Goal: Communication & Community: Answer question/provide support

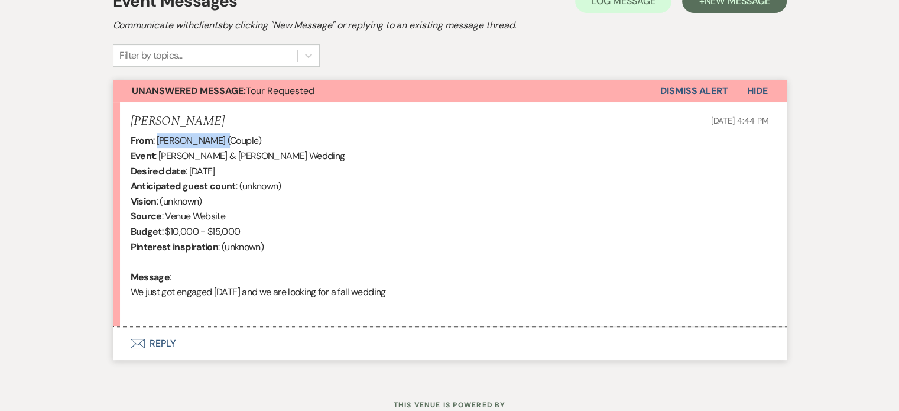
drag, startPoint x: 220, startPoint y: 140, endPoint x: 156, endPoint y: 136, distance: 64.5
click at [156, 136] on div "From : [PERSON_NAME] (Couple) Event : [PERSON_NAME] & [PERSON_NAME] Wedding Des…" at bounding box center [450, 223] width 638 height 181
copy div "[PERSON_NAME]"
drag, startPoint x: 255, startPoint y: 158, endPoint x: 267, endPoint y: 160, distance: 11.9
click at [266, 160] on div "From : [PERSON_NAME] (Couple) Event : [PERSON_NAME] & [PERSON_NAME] Wedding Des…" at bounding box center [450, 223] width 638 height 181
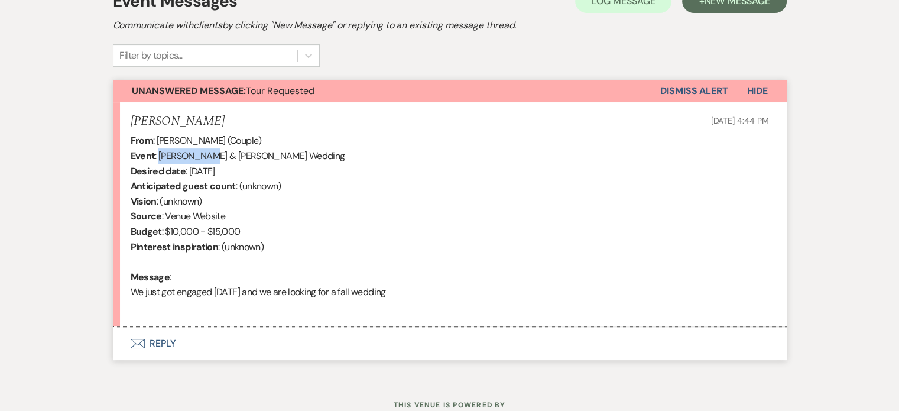
drag, startPoint x: 210, startPoint y: 155, endPoint x: 160, endPoint y: 152, distance: 50.9
click at [160, 152] on div "From : [PERSON_NAME] (Couple) Event : [PERSON_NAME] & [PERSON_NAME] Wedding Des…" at bounding box center [450, 223] width 638 height 181
copy div "[PERSON_NAME]"
click at [163, 340] on button "Envelope Reply" at bounding box center [450, 343] width 674 height 33
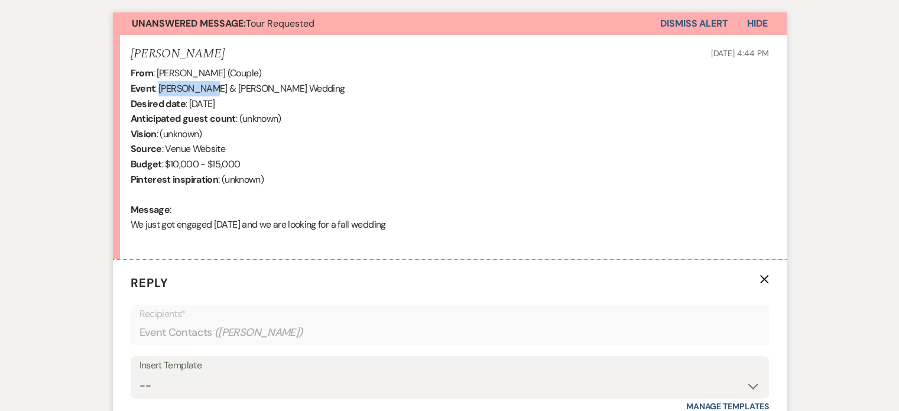
scroll to position [478, 0]
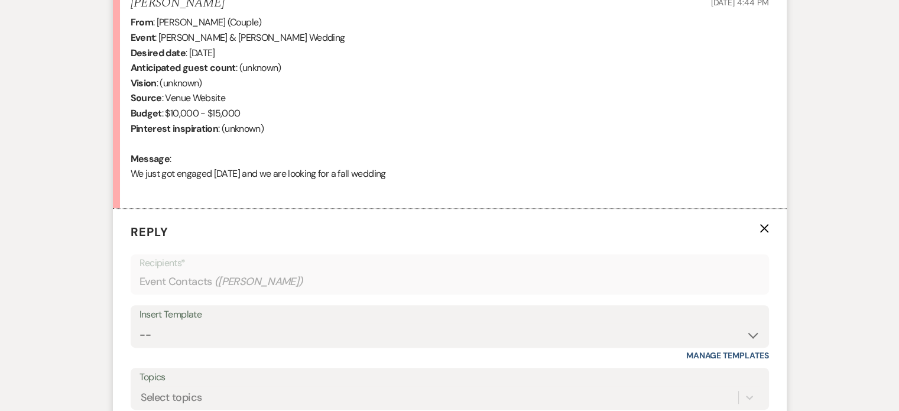
click at [507, 73] on div "From : [PERSON_NAME] (Couple) Event : [PERSON_NAME] & [PERSON_NAME] Wedding Des…" at bounding box center [450, 105] width 638 height 181
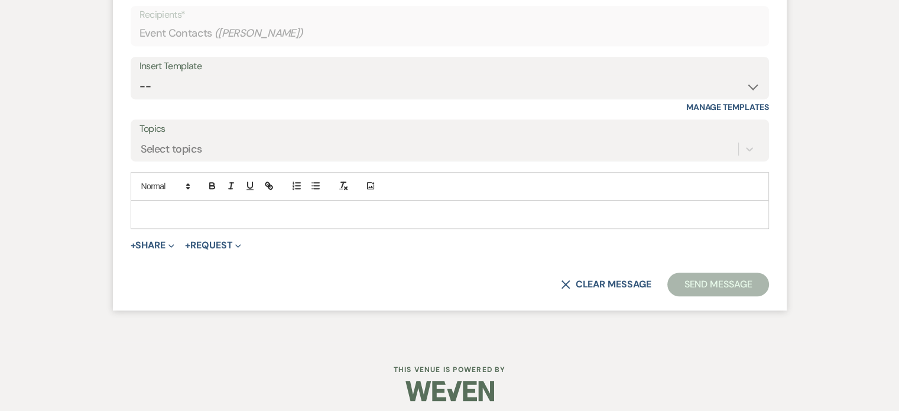
scroll to position [732, 0]
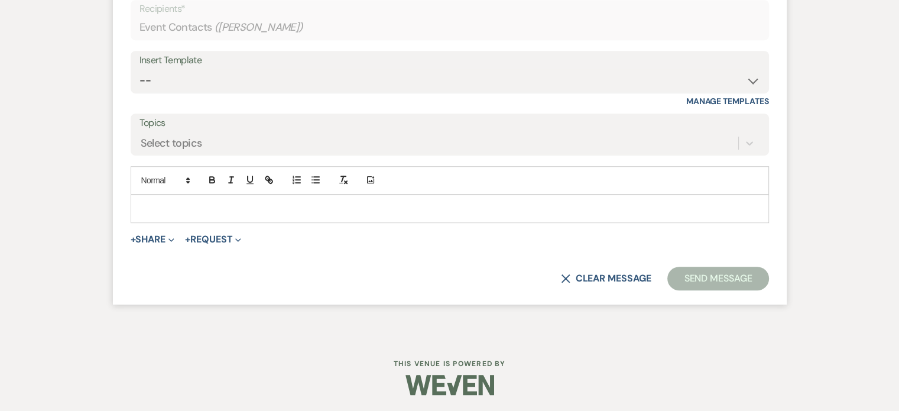
click at [213, 212] on p at bounding box center [449, 208] width 619 height 13
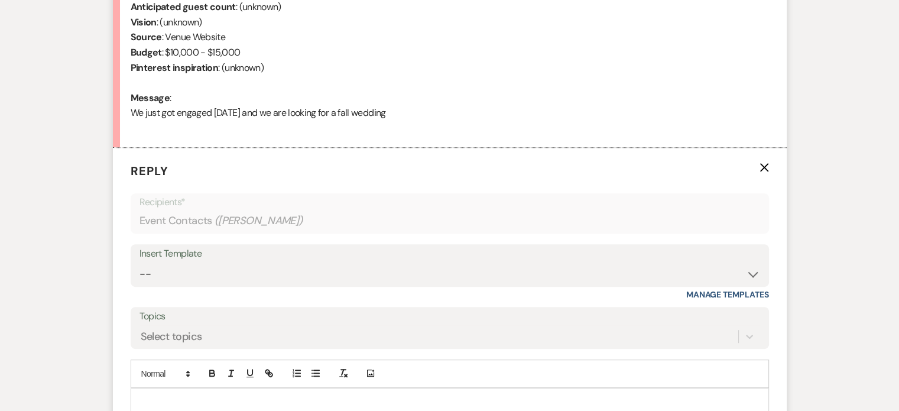
scroll to position [673, 0]
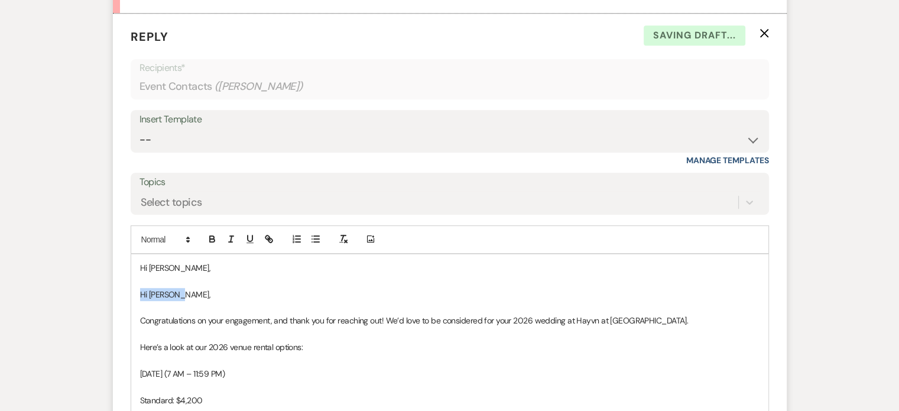
drag, startPoint x: 201, startPoint y: 289, endPoint x: 97, endPoint y: 294, distance: 103.5
click at [97, 294] on div "Messages Tasks Payments Rental Overview Documents Contacts Notes Event Messages…" at bounding box center [449, 400] width 899 height 1552
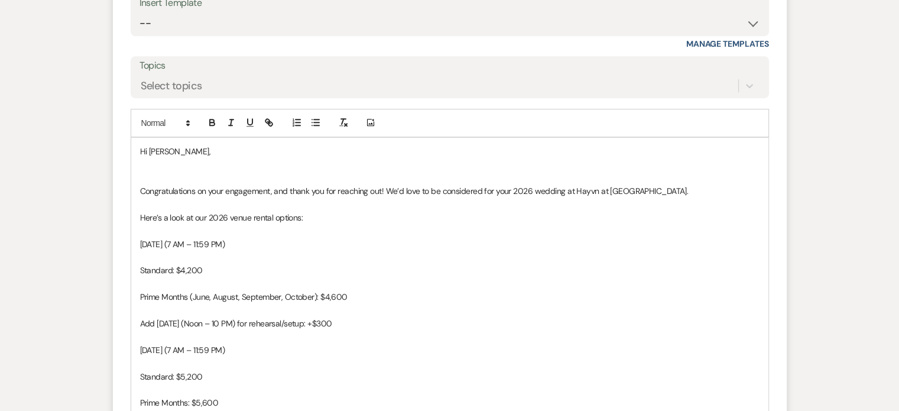
scroll to position [791, 0]
click at [300, 215] on p "Here’s a look at our 2026 venue rental options:" at bounding box center [449, 215] width 619 height 13
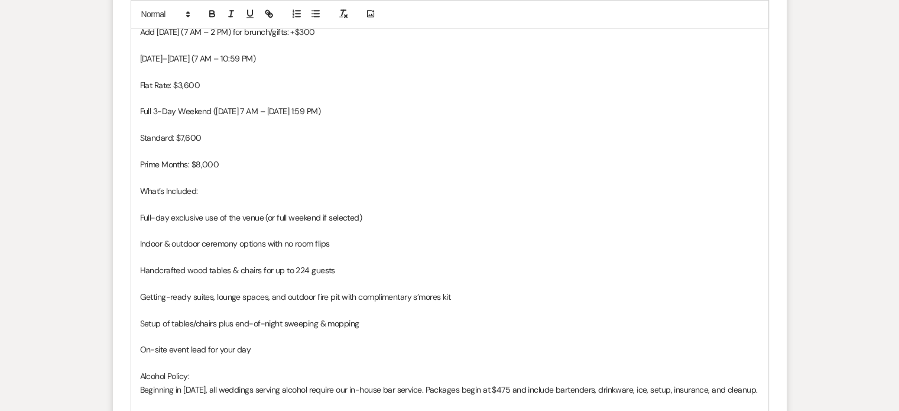
scroll to position [1205, 0]
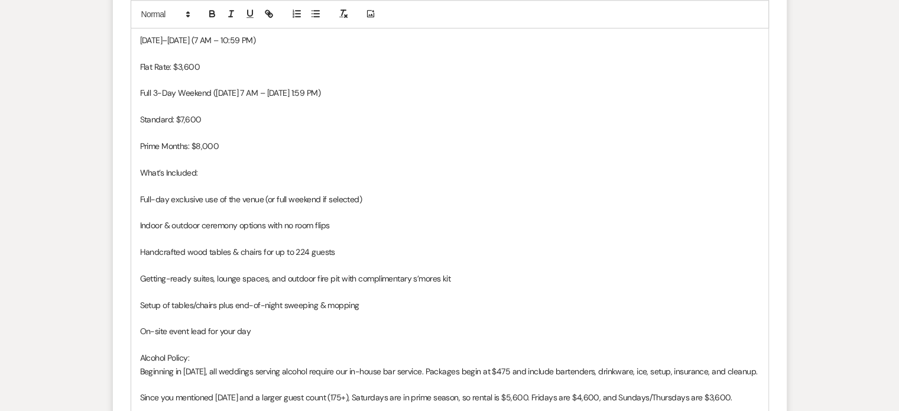
click at [151, 102] on p at bounding box center [449, 106] width 619 height 13
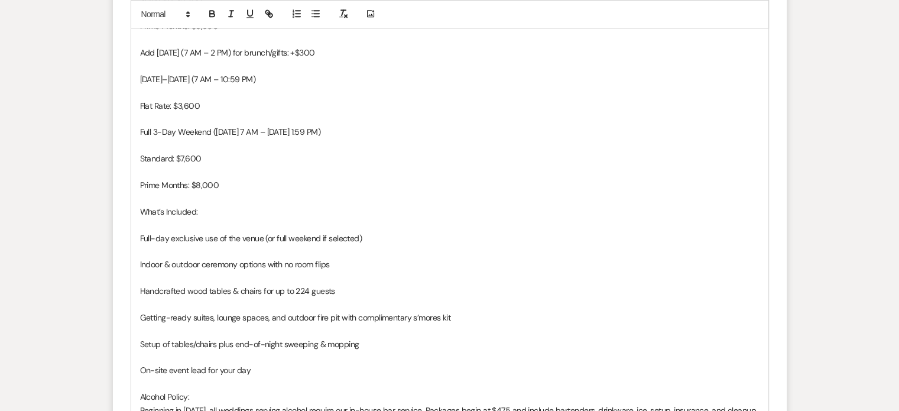
scroll to position [1146, 0]
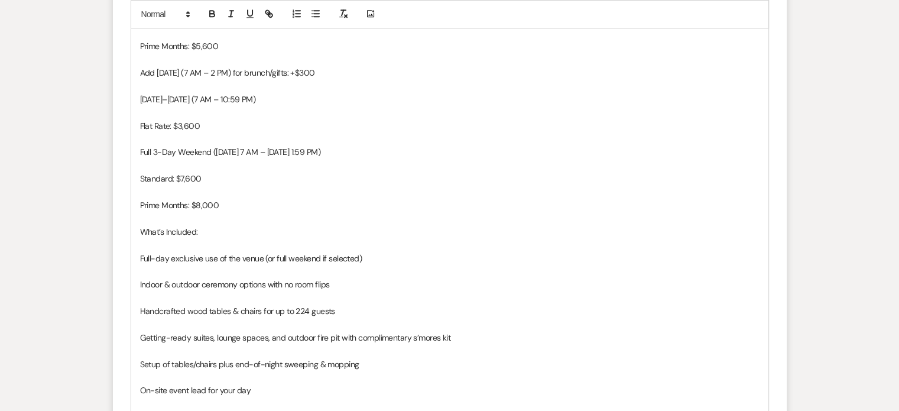
click at [164, 188] on p at bounding box center [449, 192] width 619 height 13
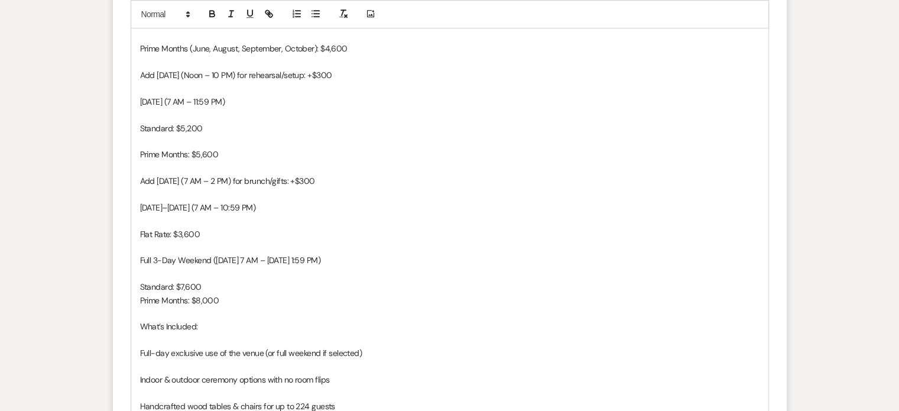
scroll to position [968, 0]
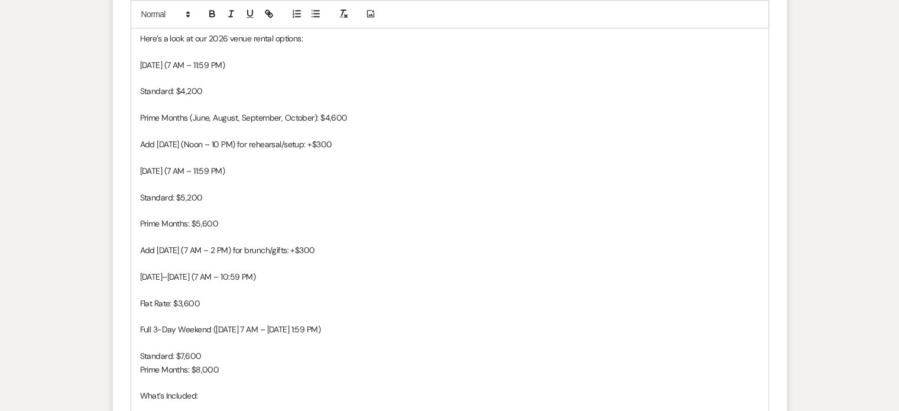
click at [167, 80] on p at bounding box center [449, 77] width 619 height 13
click at [164, 100] on p at bounding box center [449, 104] width 619 height 13
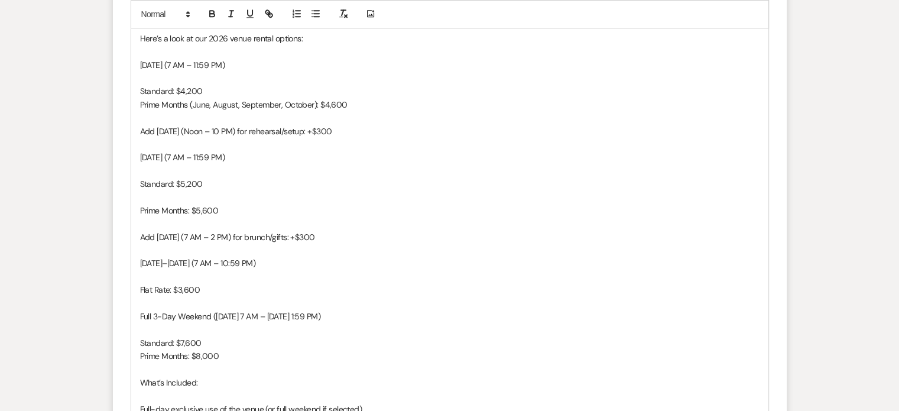
click at [158, 140] on p at bounding box center [449, 144] width 619 height 13
click at [209, 87] on p "Standard: $4,200" at bounding box center [449, 90] width 619 height 13
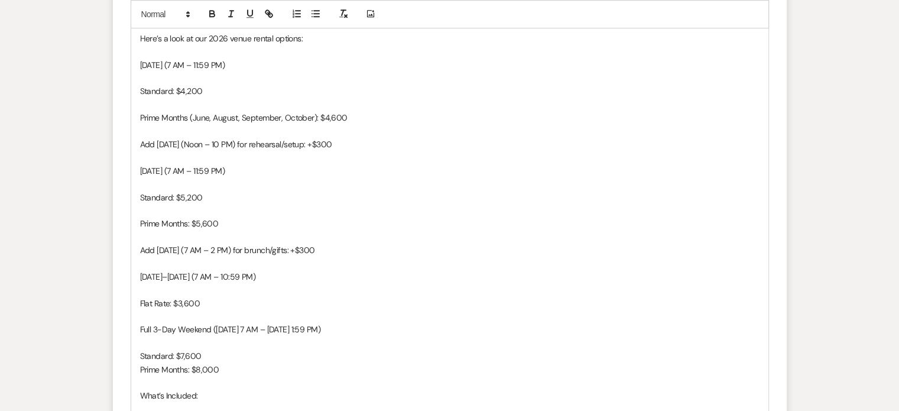
click at [174, 131] on p at bounding box center [449, 131] width 619 height 13
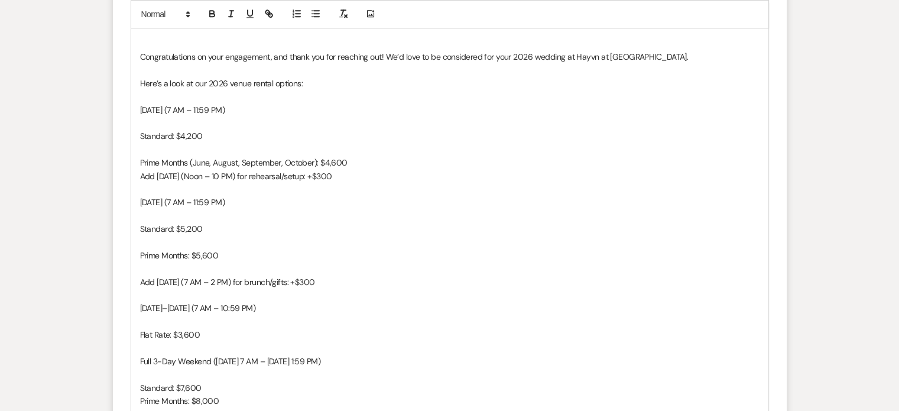
scroll to position [850, 0]
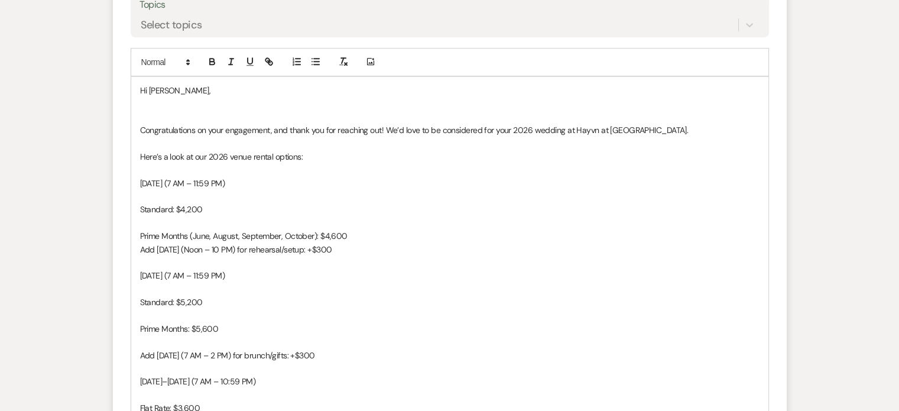
click at [150, 222] on p at bounding box center [449, 222] width 619 height 13
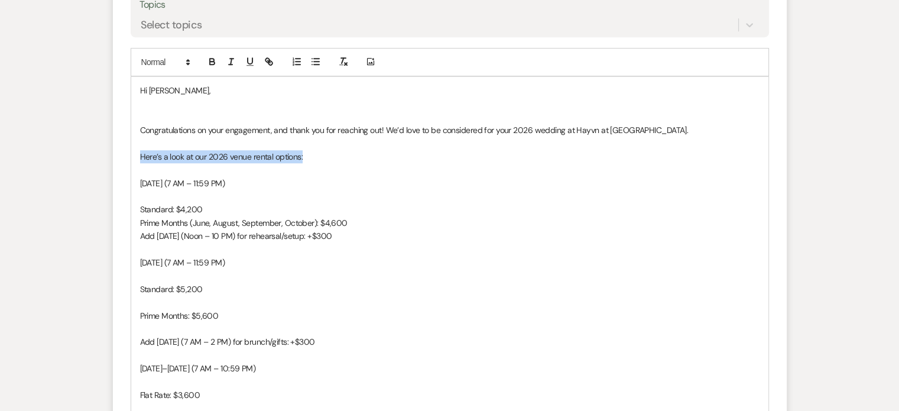
drag, startPoint x: 305, startPoint y: 153, endPoint x: 123, endPoint y: 157, distance: 182.0
click at [123, 157] on form "Reply X Saving draft... Recipients* Event Contacts ( [PERSON_NAME] ) Insert Tem…" at bounding box center [450, 374] width 674 height 1077
click at [212, 58] on icon "button" at bounding box center [212, 61] width 11 height 11
drag, startPoint x: 228, startPoint y: 184, endPoint x: 128, endPoint y: 184, distance: 100.4
click at [128, 184] on form "Reply X Saving draft... Recipients* Event Contacts ( [PERSON_NAME] ) Insert Tem…" at bounding box center [450, 374] width 674 height 1077
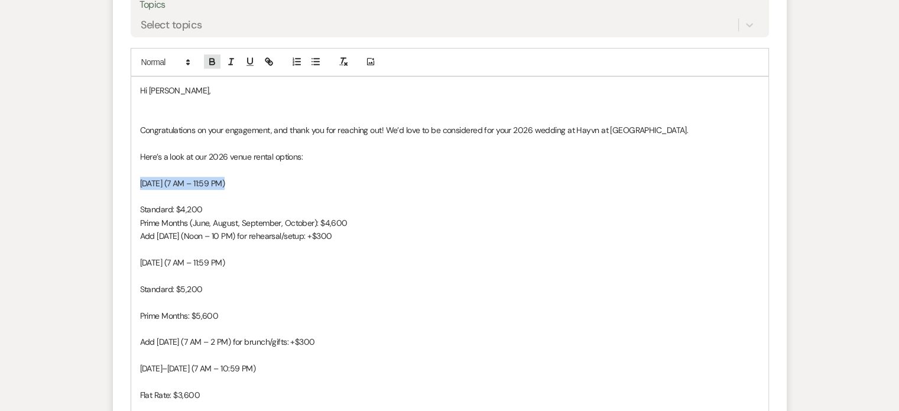
click at [213, 59] on icon "button" at bounding box center [212, 59] width 4 height 3
drag, startPoint x: 242, startPoint y: 262, endPoint x: 120, endPoint y: 264, distance: 121.7
click at [120, 264] on form "Reply X Saving draft... Recipients* Event Contacts ( [PERSON_NAME] ) Insert Tem…" at bounding box center [450, 374] width 674 height 1077
click at [208, 63] on icon "button" at bounding box center [212, 61] width 11 height 11
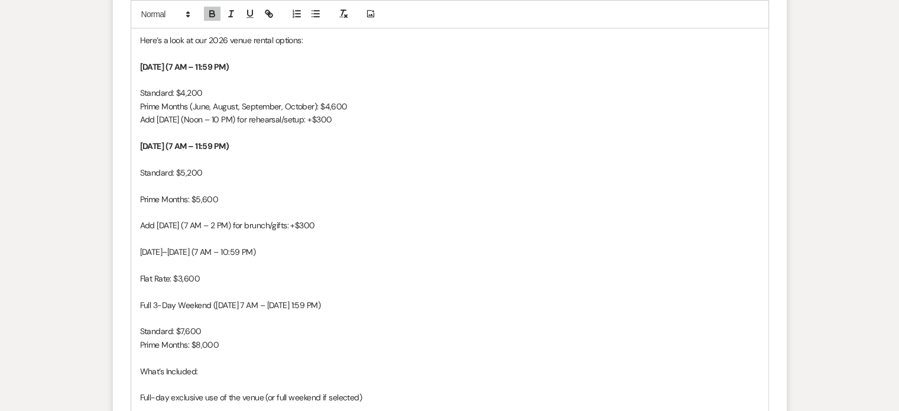
scroll to position [968, 0]
click at [191, 186] on p at bounding box center [449, 183] width 619 height 13
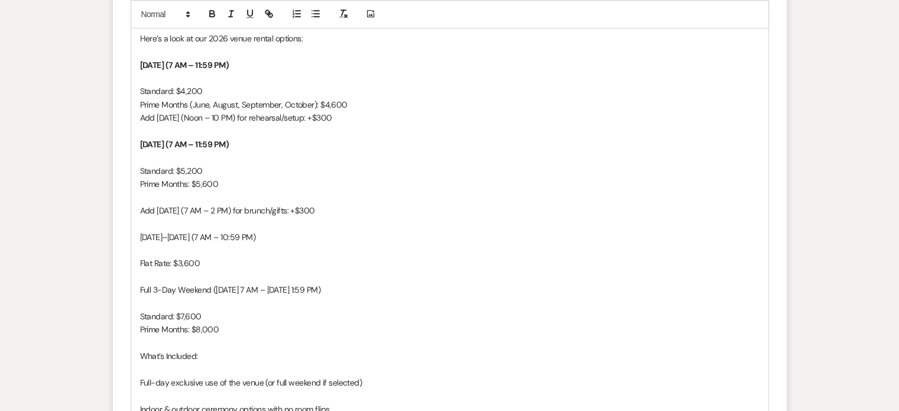
click at [168, 191] on p at bounding box center [449, 197] width 619 height 13
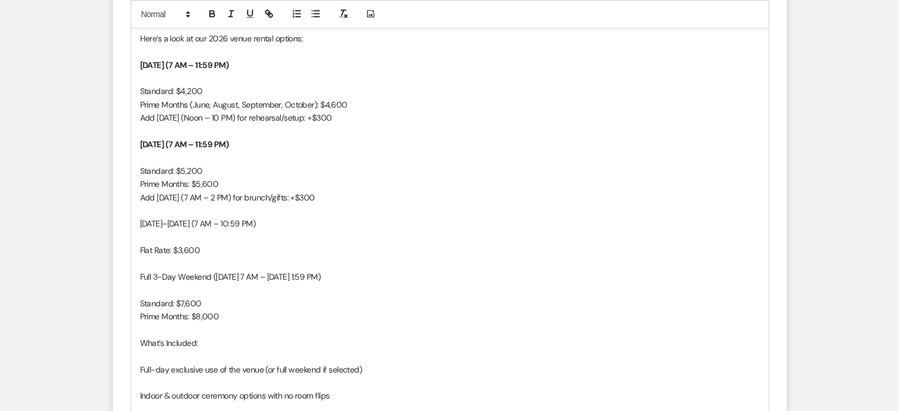
drag, startPoint x: 282, startPoint y: 223, endPoint x: 135, endPoint y: 222, distance: 147.7
click at [135, 222] on div "Hi [PERSON_NAME], Congratulations on your engagement, and thank you for reachin…" at bounding box center [449, 323] width 637 height 728
click at [211, 14] on icon "button" at bounding box center [212, 15] width 5 height 3
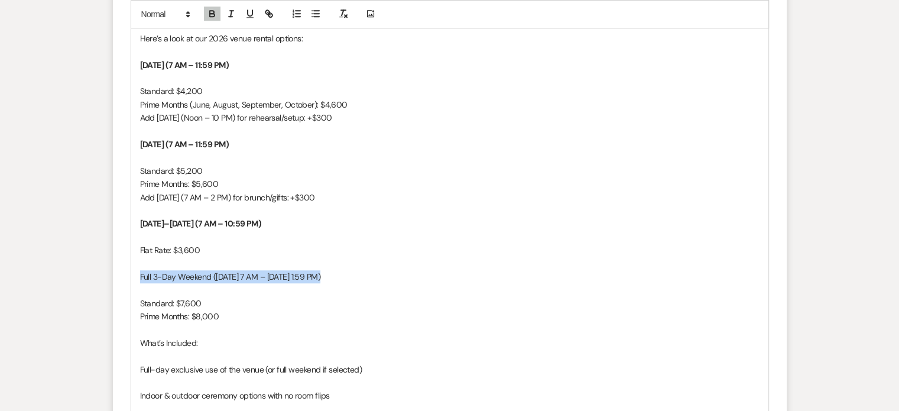
drag, startPoint x: 333, startPoint y: 275, endPoint x: 123, endPoint y: 279, distance: 209.2
click at [123, 279] on form "Reply X Saving draft... Recipients* Event Contacts ( [PERSON_NAME] ) Insert Tem…" at bounding box center [450, 243] width 674 height 1051
click at [210, 12] on icon "button" at bounding box center [212, 13] width 11 height 11
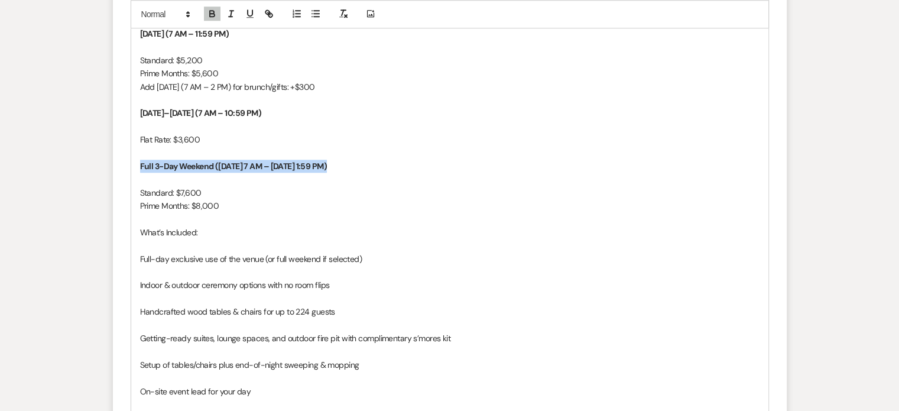
scroll to position [1086, 0]
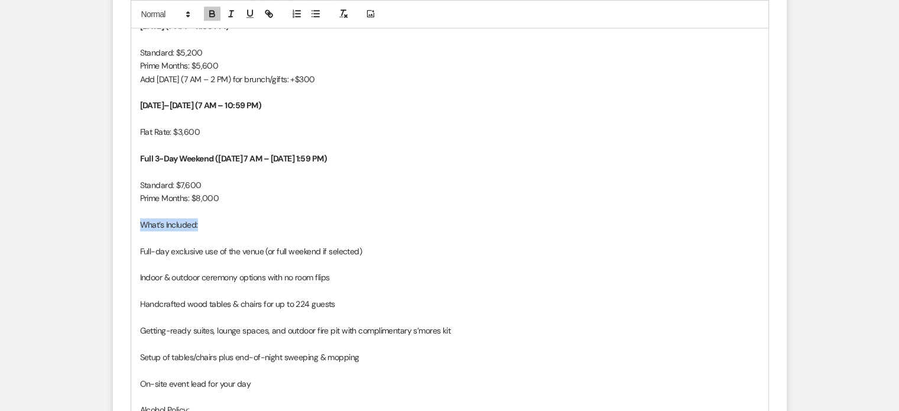
drag, startPoint x: 194, startPoint y: 226, endPoint x: 124, endPoint y: 222, distance: 69.8
click at [124, 222] on form "Reply X Saving draft... Recipients* Event Contacts ( [PERSON_NAME] ) Insert Tem…" at bounding box center [450, 125] width 674 height 1051
click at [214, 14] on icon "button" at bounding box center [212, 13] width 11 height 11
click at [149, 261] on p at bounding box center [449, 264] width 619 height 13
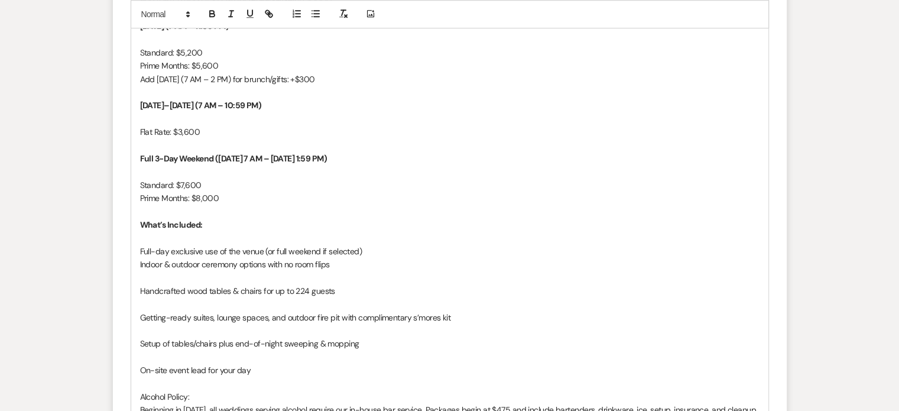
click at [154, 271] on p at bounding box center [449, 277] width 619 height 13
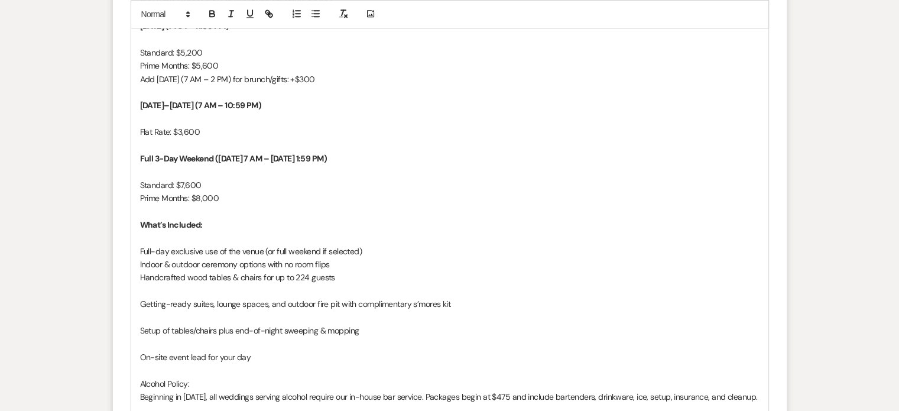
click at [157, 285] on p at bounding box center [449, 290] width 619 height 13
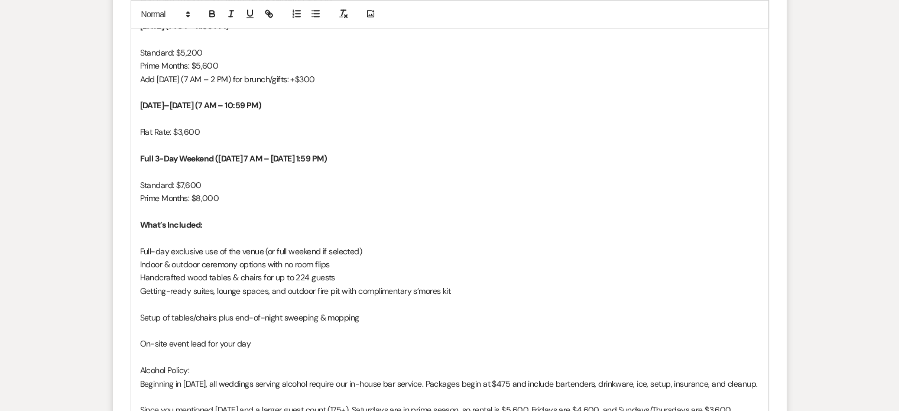
click at [168, 305] on p at bounding box center [449, 303] width 619 height 13
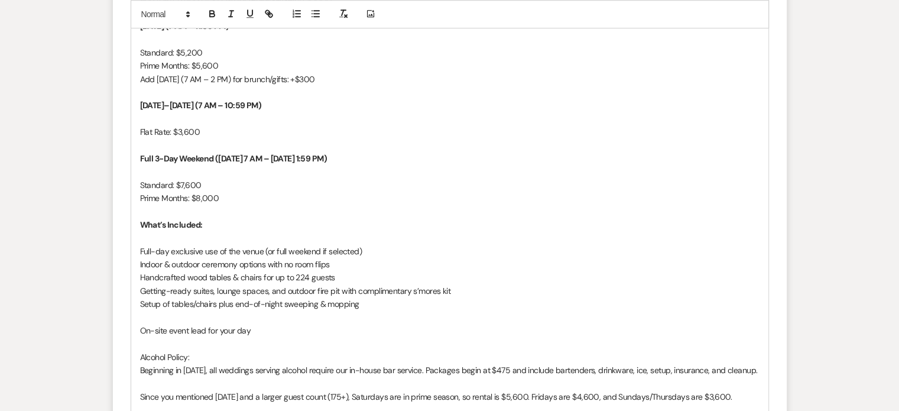
click at [167, 321] on p at bounding box center [449, 317] width 619 height 13
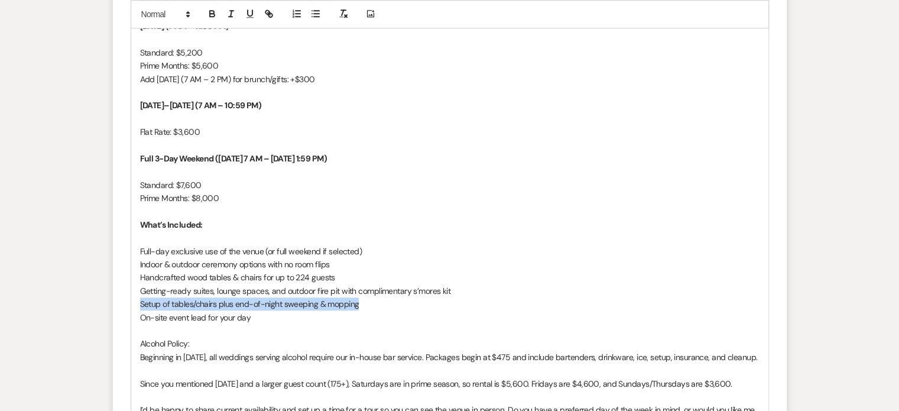
drag, startPoint x: 363, startPoint y: 302, endPoint x: 77, endPoint y: 304, distance: 285.4
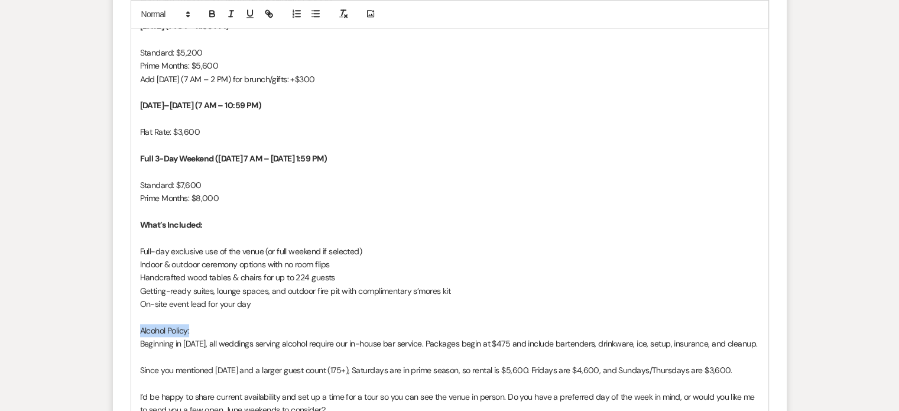
drag, startPoint x: 197, startPoint y: 328, endPoint x: 123, endPoint y: 202, distance: 145.9
click at [125, 328] on form "Reply X Saving draft... Recipients* Event Contacts ( [PERSON_NAME] ) Insert Tem…" at bounding box center [450, 85] width 674 height 971
click at [216, 11] on icon "button" at bounding box center [212, 13] width 11 height 11
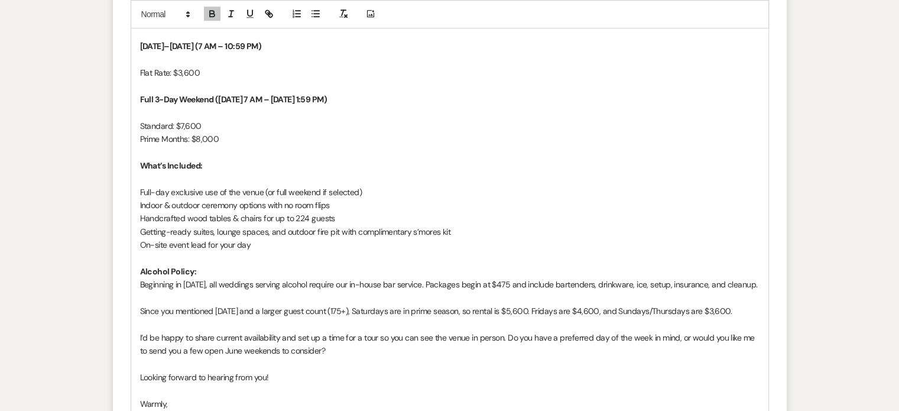
drag, startPoint x: 747, startPoint y: 311, endPoint x: 21, endPoint y: 307, distance: 726.1
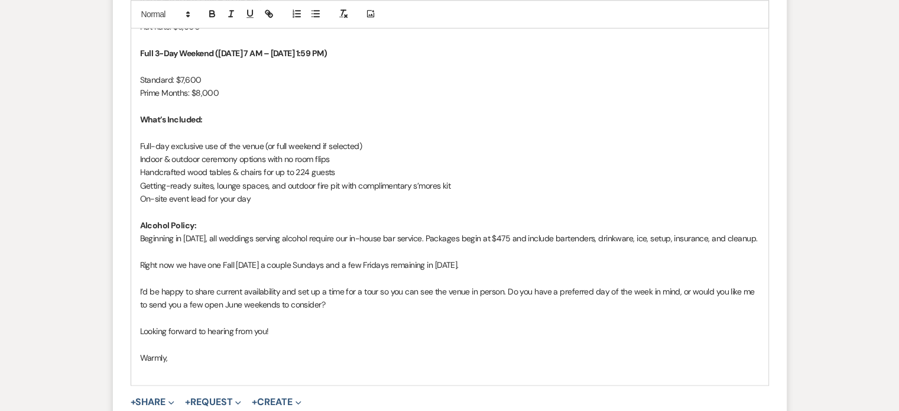
scroll to position [1205, 0]
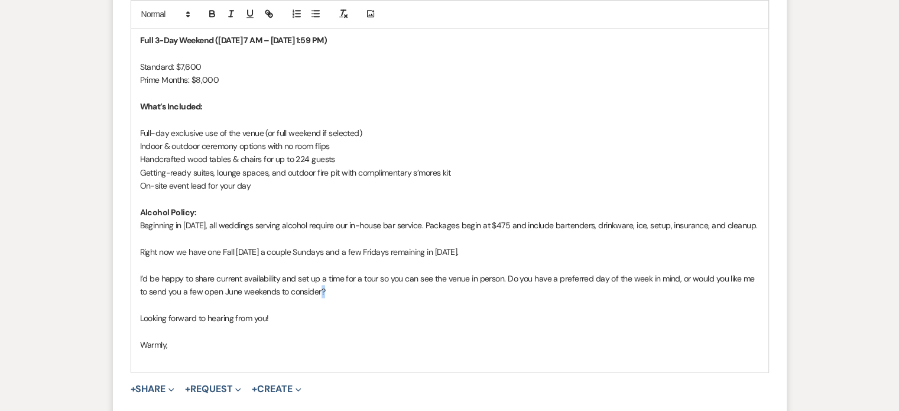
drag, startPoint x: 331, startPoint y: 287, endPoint x: 310, endPoint y: 287, distance: 21.3
click at [310, 287] on p "I’d be happy to share current availability and set up a time for a tour so you …" at bounding box center [449, 285] width 619 height 27
drag, startPoint x: 298, startPoint y: 278, endPoint x: 197, endPoint y: 278, distance: 101.6
click at [197, 278] on p "I’d be happy to share current availability and set up a time for a tour so you …" at bounding box center [449, 285] width 619 height 27
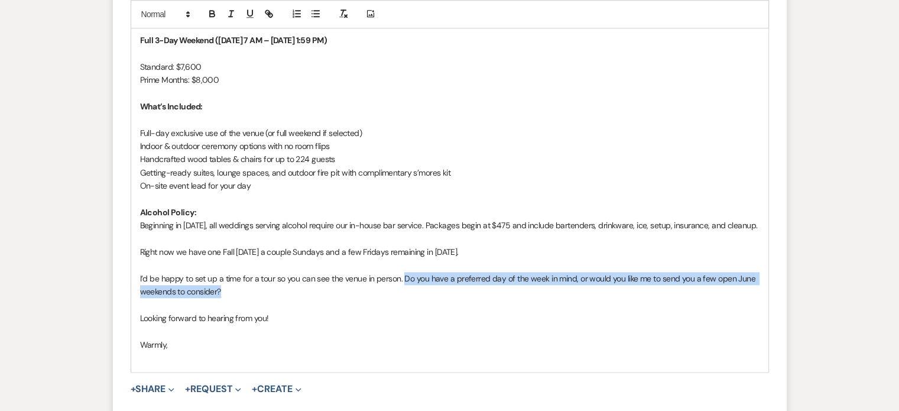
drag, startPoint x: 265, startPoint y: 290, endPoint x: 404, endPoint y: 278, distance: 138.8
click at [404, 278] on p "I’d be happy to set up a time for a tour so you can see the venue in person. Do…" at bounding box center [449, 285] width 619 height 27
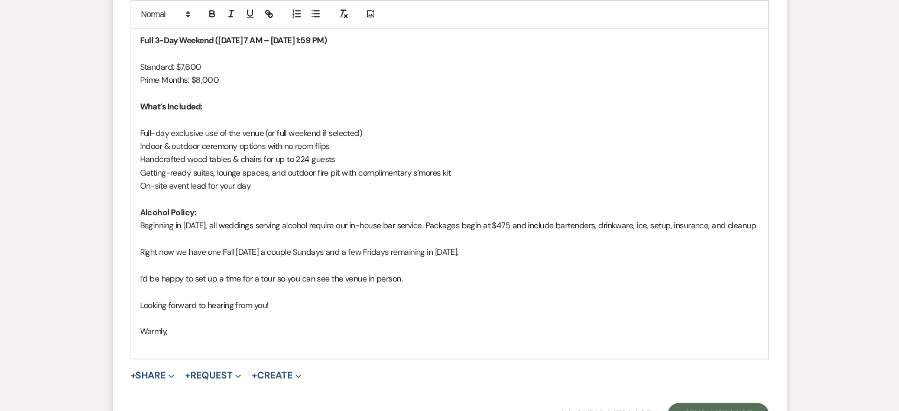
click at [165, 340] on p at bounding box center [449, 344] width 619 height 13
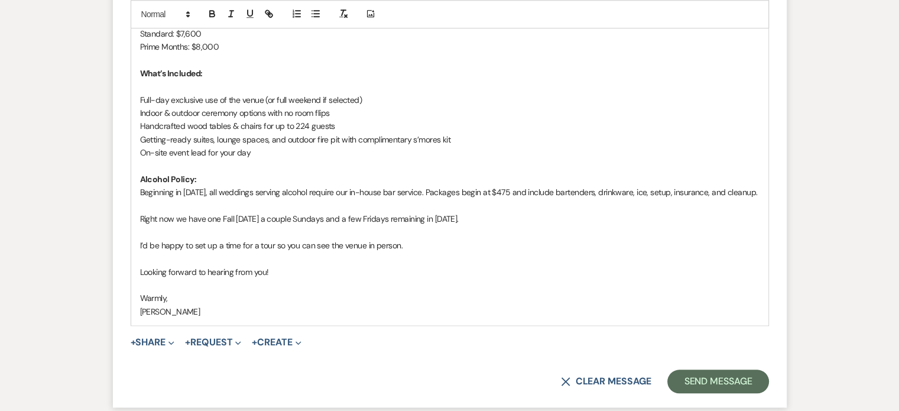
scroll to position [1341, 0]
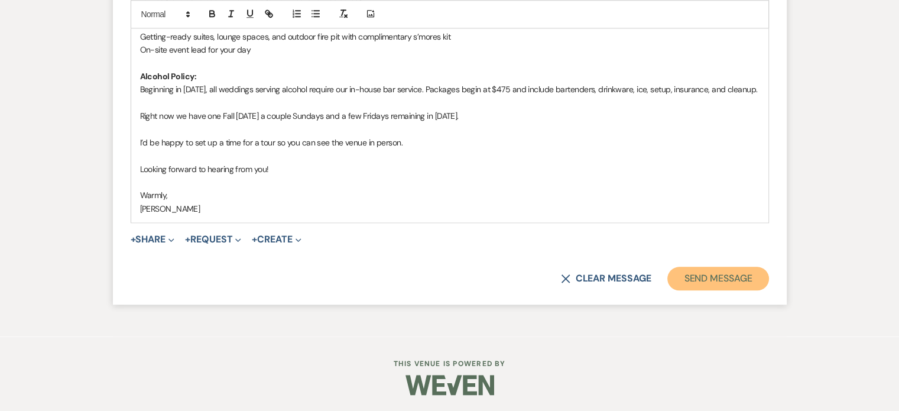
click at [728, 279] on button "Send Message" at bounding box center [717, 278] width 101 height 24
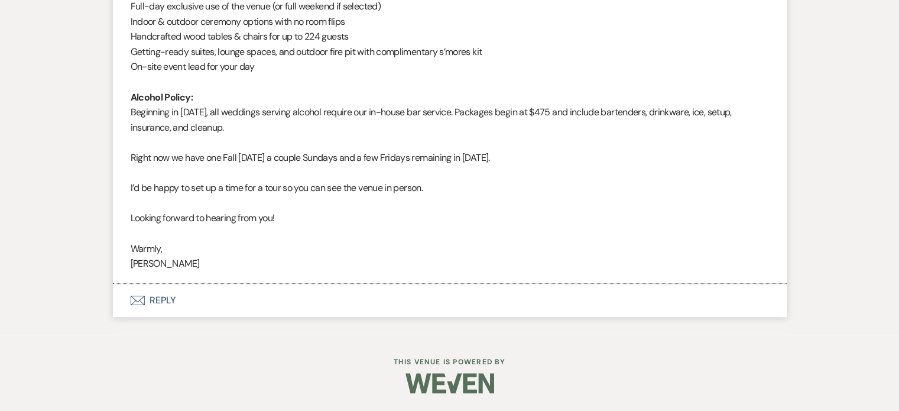
scroll to position [1182, 0]
